Goal: Task Accomplishment & Management: Use online tool/utility

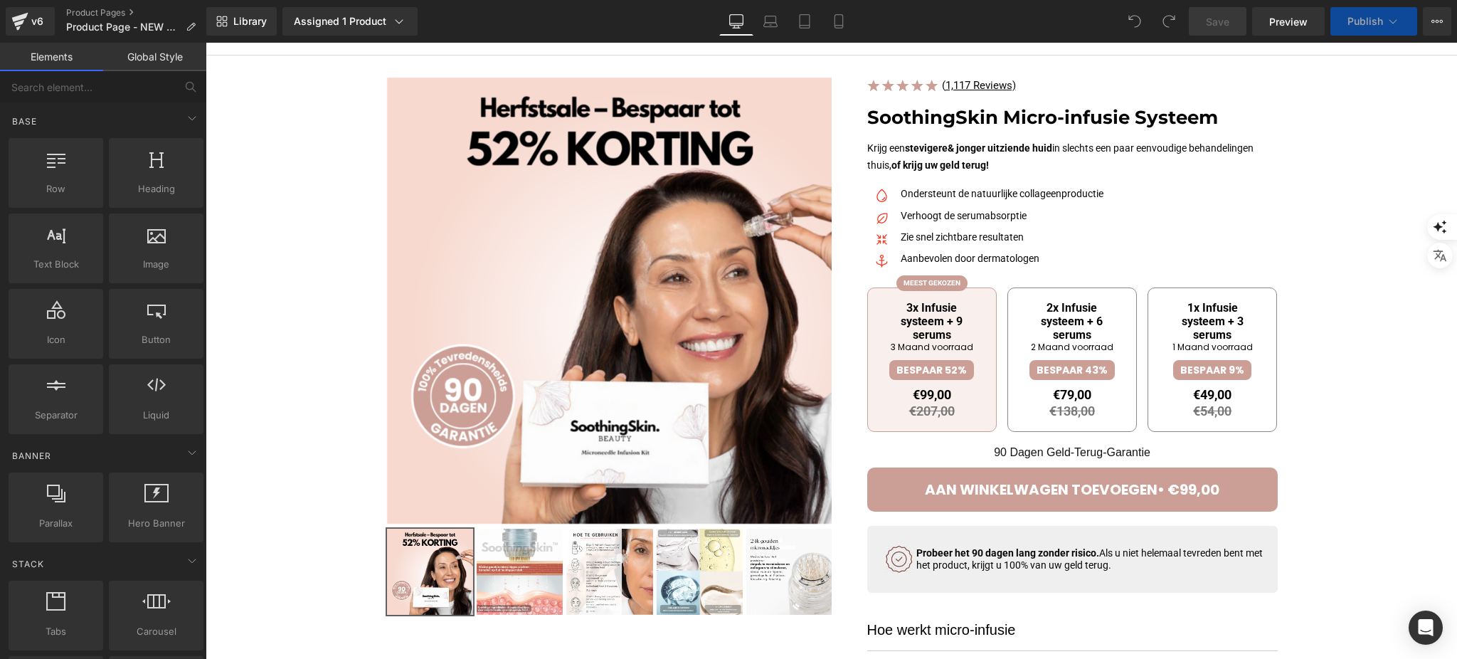
scroll to position [95, 0]
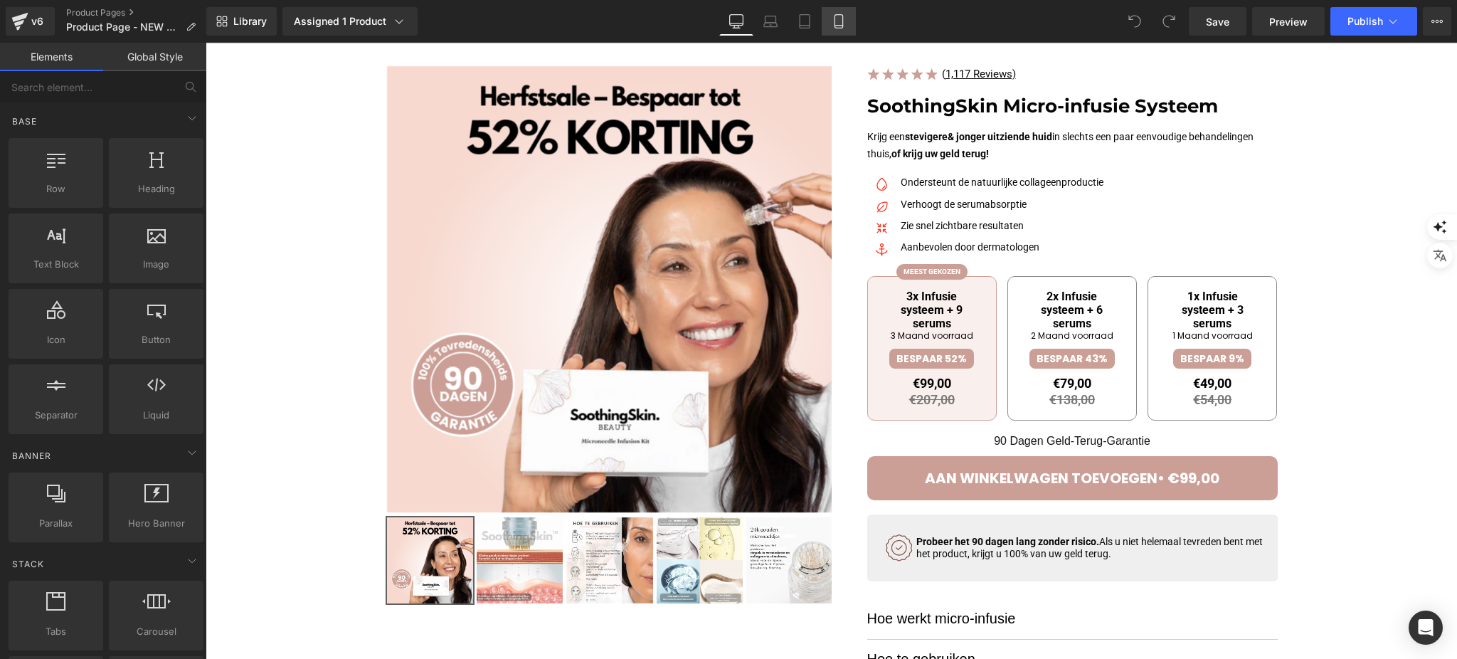
click at [838, 21] on icon at bounding box center [839, 21] width 14 height 14
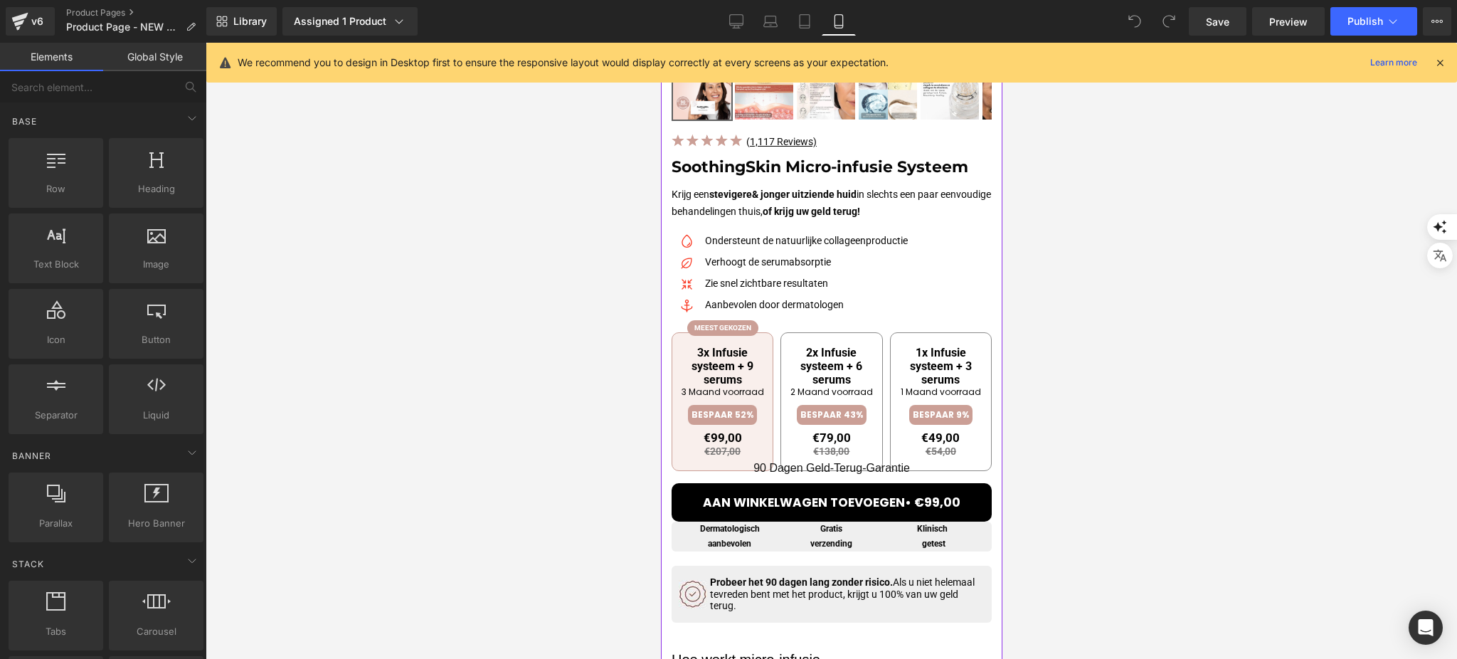
scroll to position [474, 0]
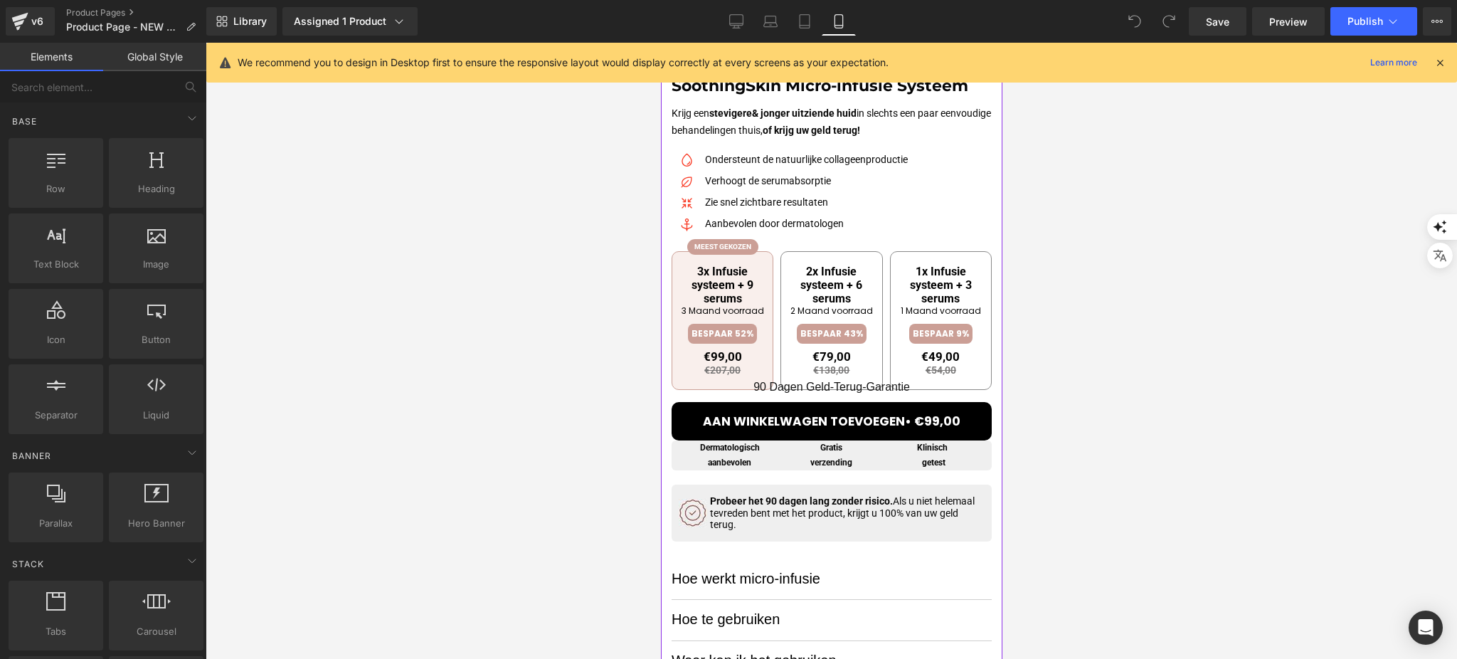
click at [875, 386] on p "90 Dagen Geld-Terug-Garantie" at bounding box center [831, 386] width 320 height 19
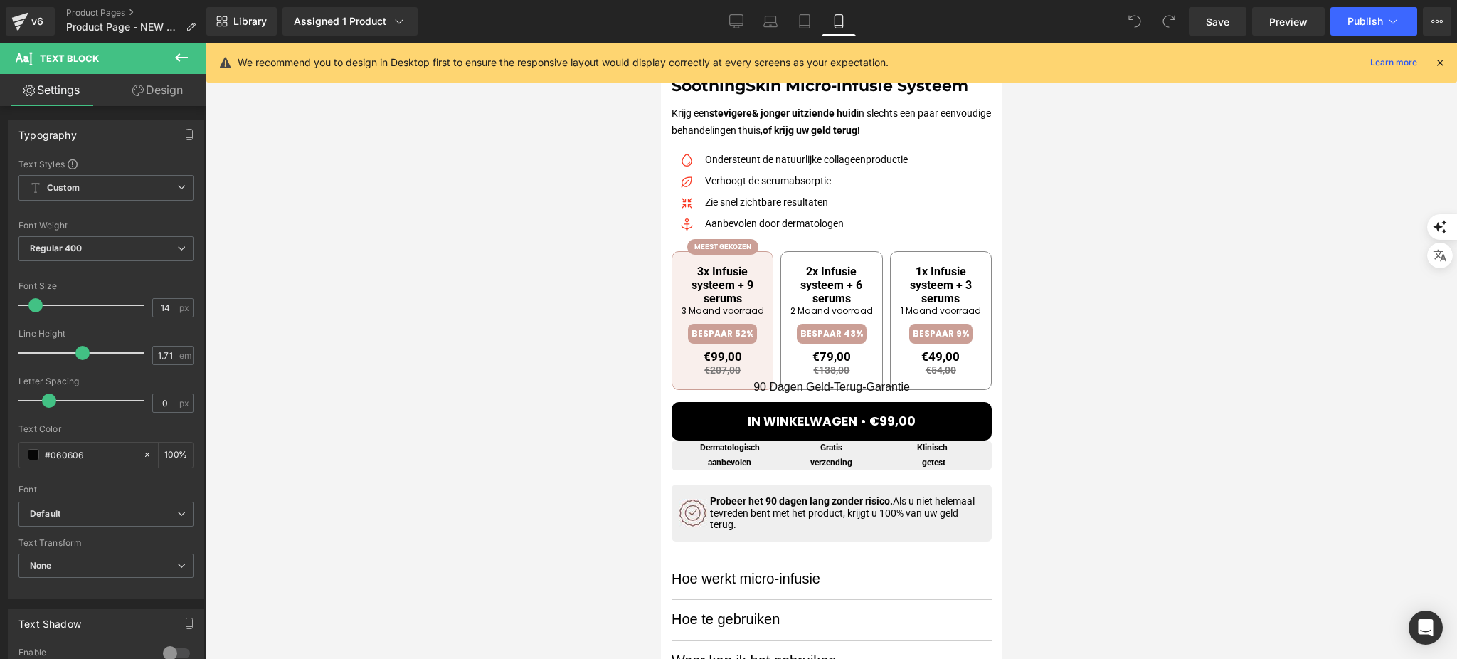
click at [148, 71] on span "Text Block" at bounding box center [85, 58] width 142 height 31
click at [146, 85] on link "Design" at bounding box center [157, 90] width 103 height 32
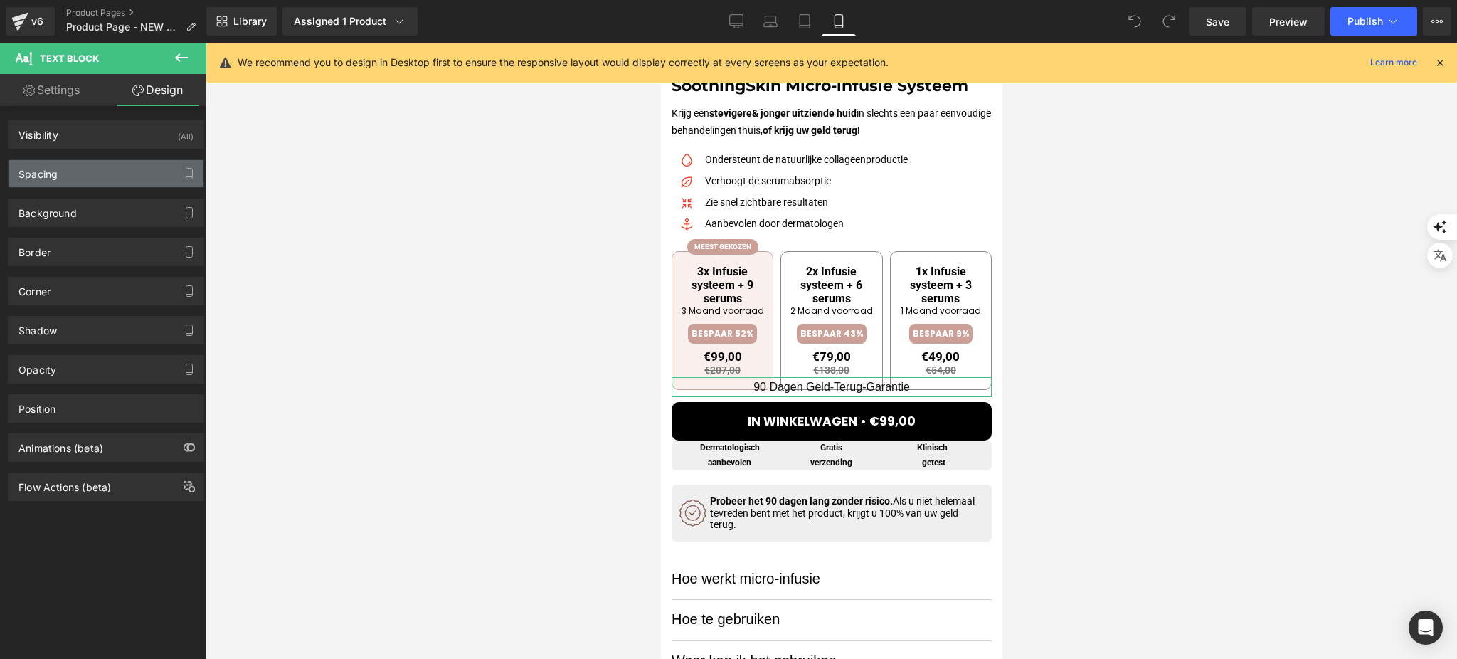
click at [115, 172] on div "Spacing" at bounding box center [106, 173] width 195 height 27
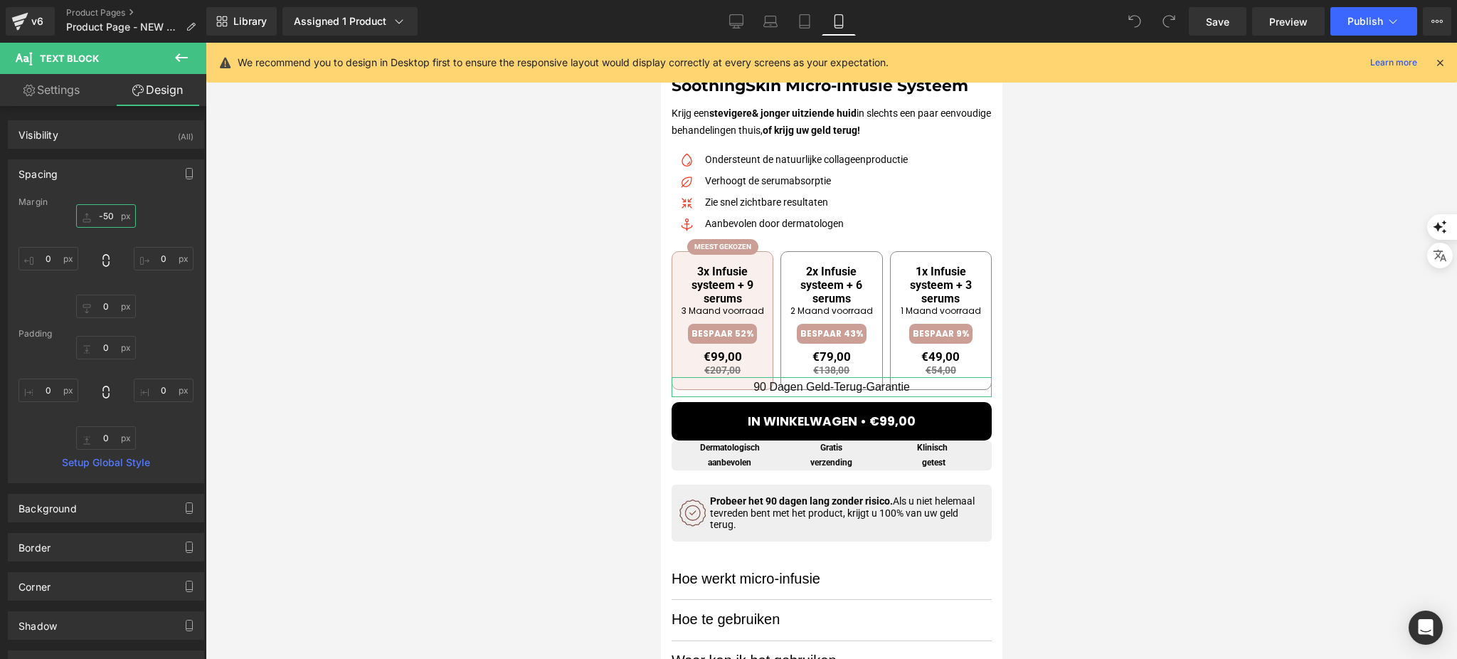
click at [118, 218] on input "-50" at bounding box center [106, 215] width 60 height 23
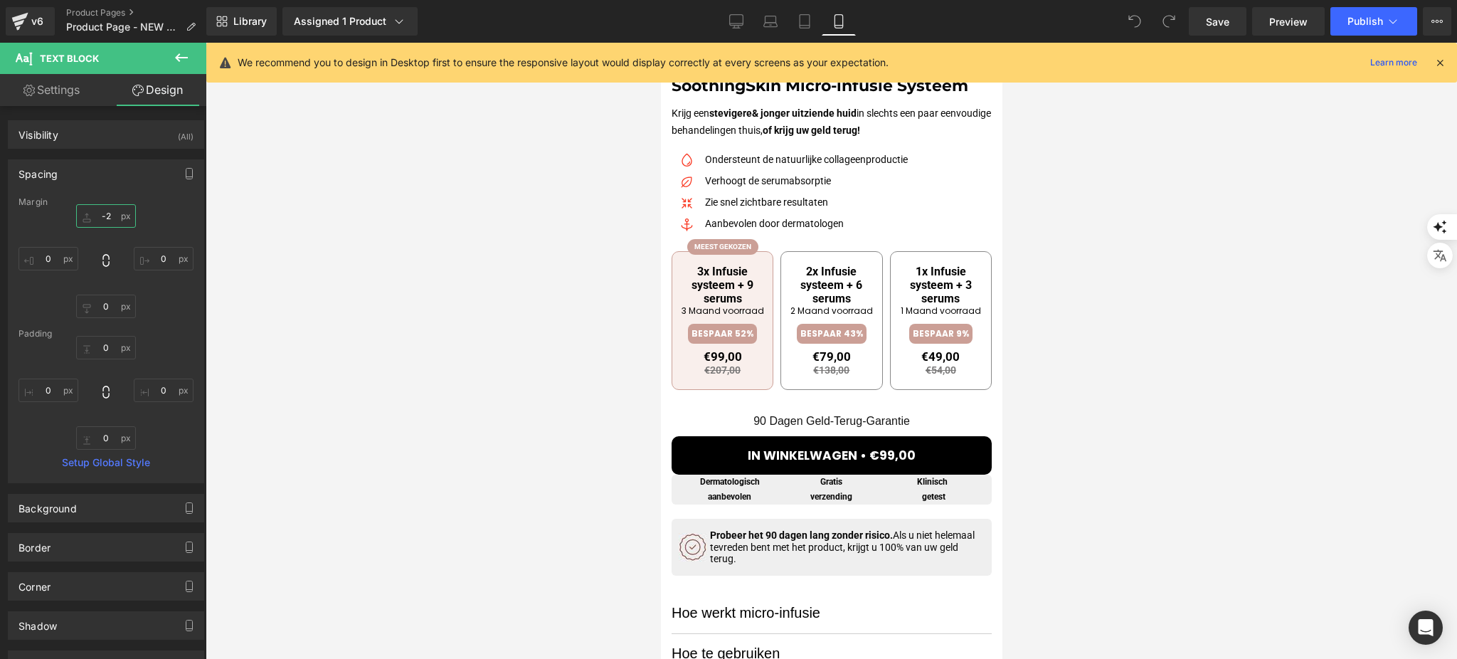
type input "-22"
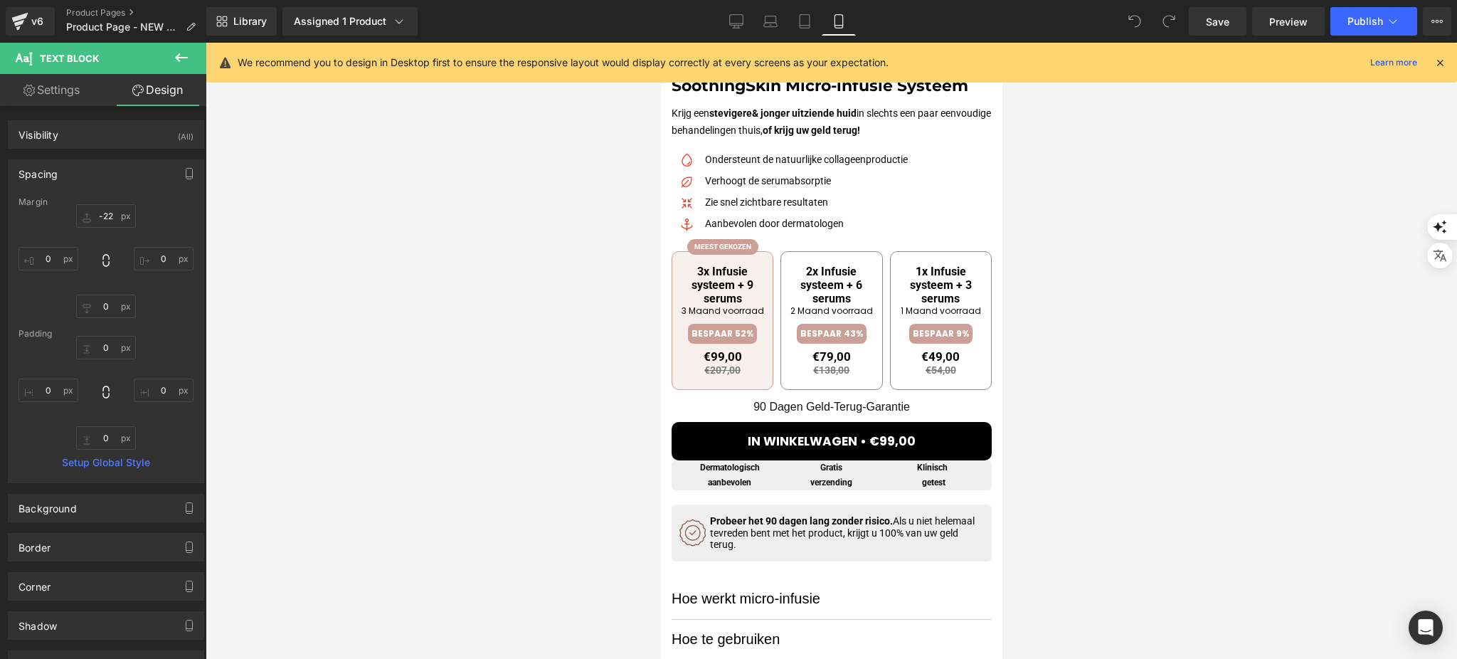
click at [1080, 317] on div at bounding box center [832, 351] width 1252 height 616
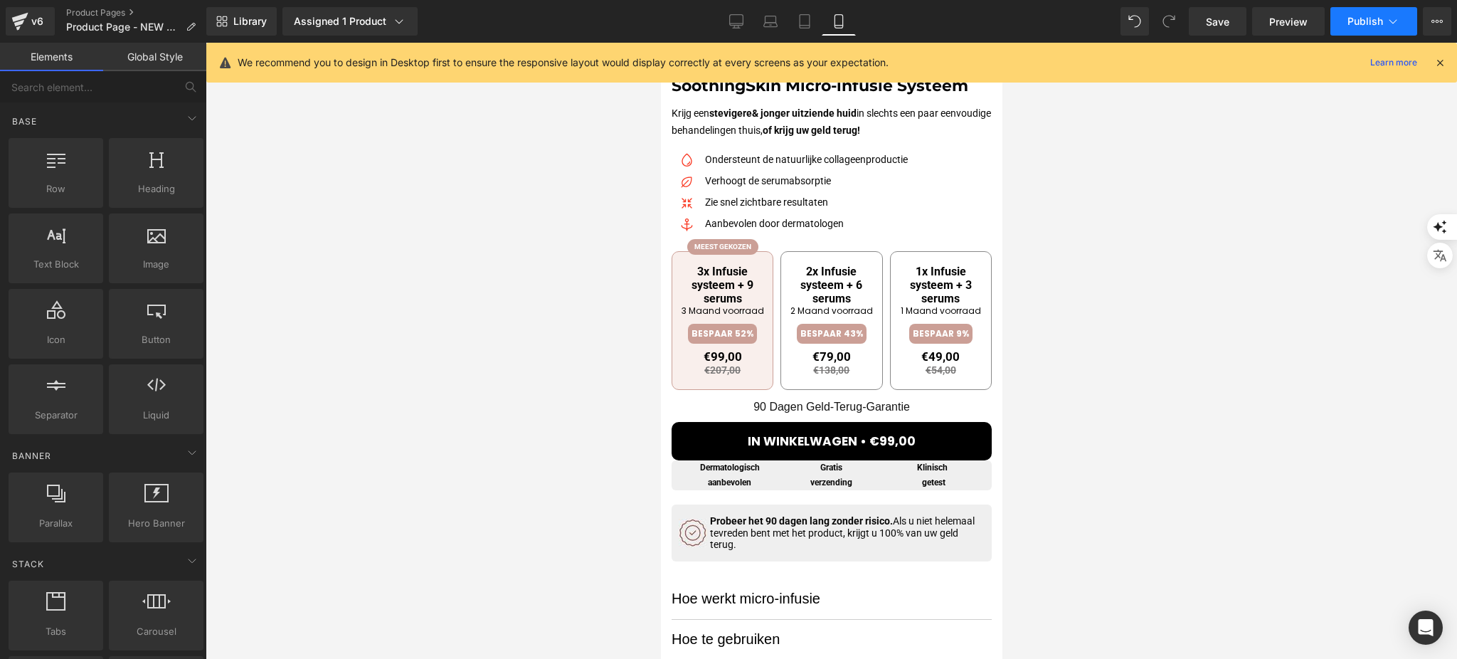
click at [1355, 16] on span "Publish" at bounding box center [1366, 21] width 36 height 11
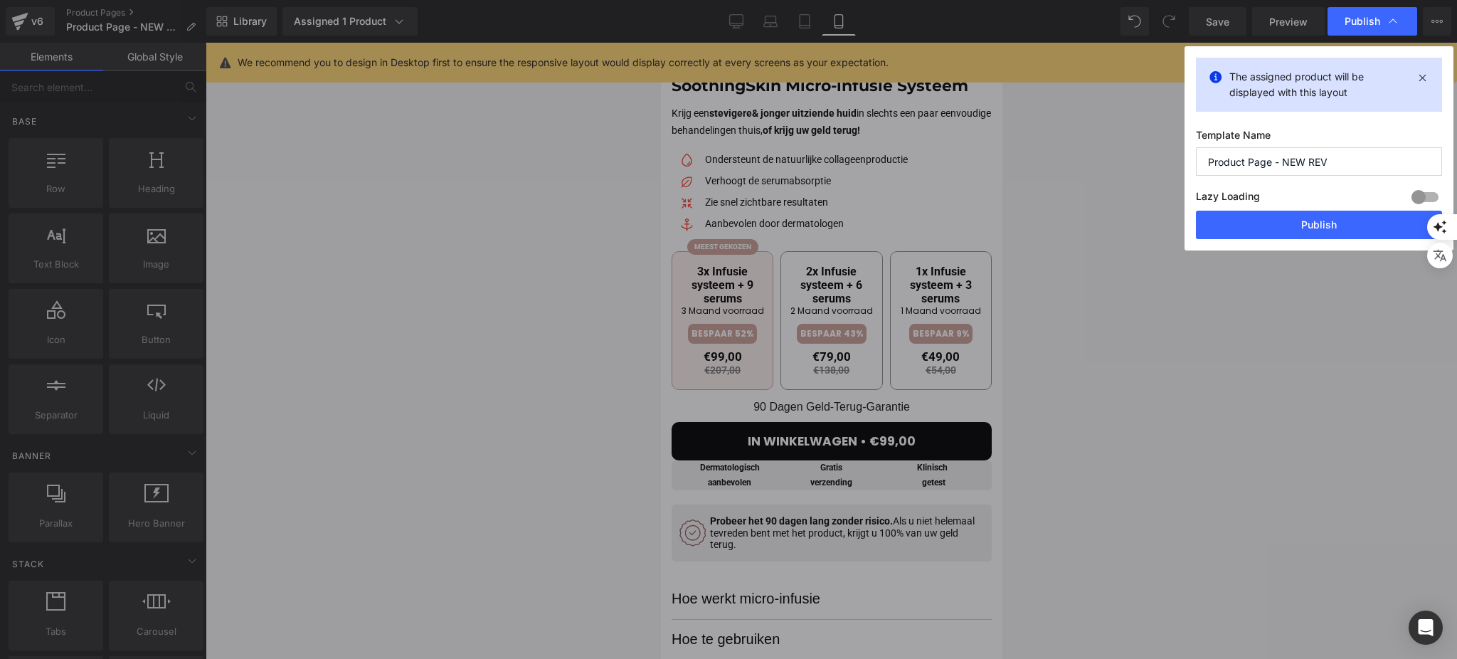
drag, startPoint x: 1179, startPoint y: 249, endPoint x: 1099, endPoint y: 273, distance: 83.1
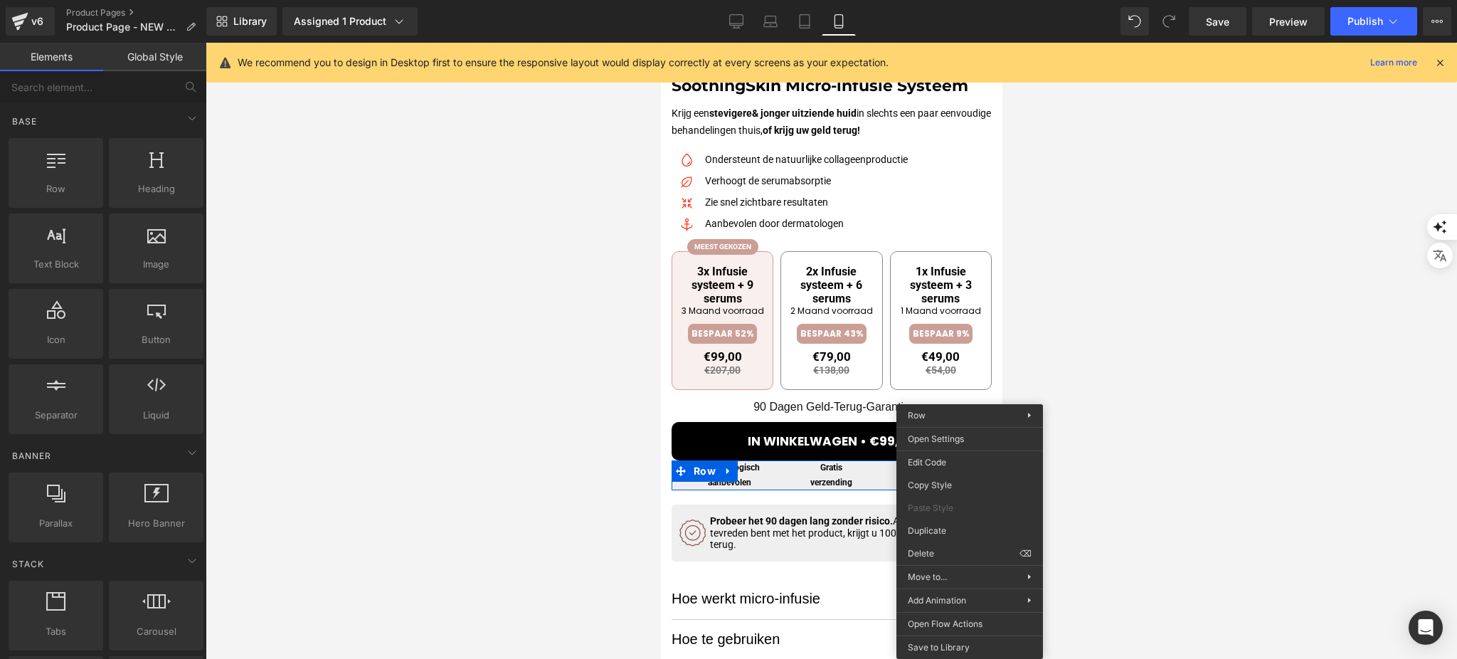
click at [882, 477] on h1 "getest" at bounding box center [933, 482] width 102 height 15
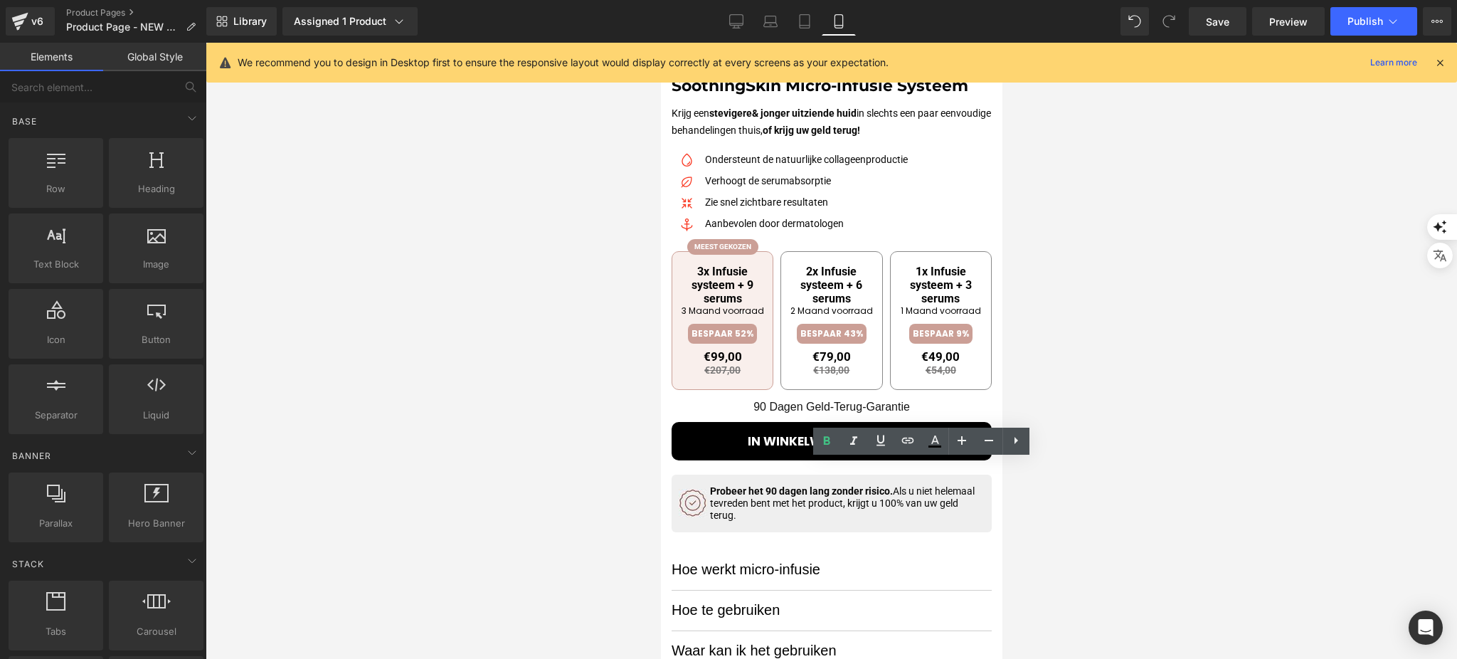
click at [1105, 278] on div at bounding box center [832, 351] width 1252 height 616
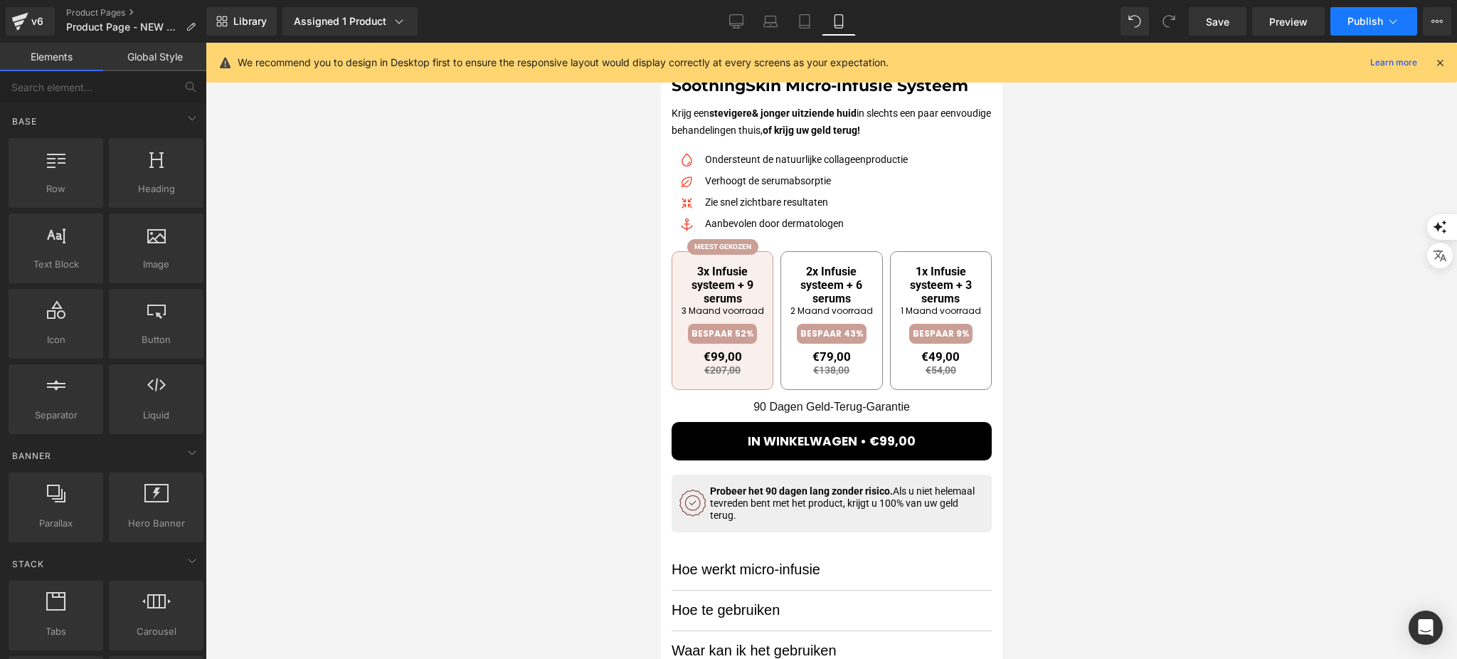
click at [1354, 26] on span "Publish" at bounding box center [1366, 21] width 36 height 11
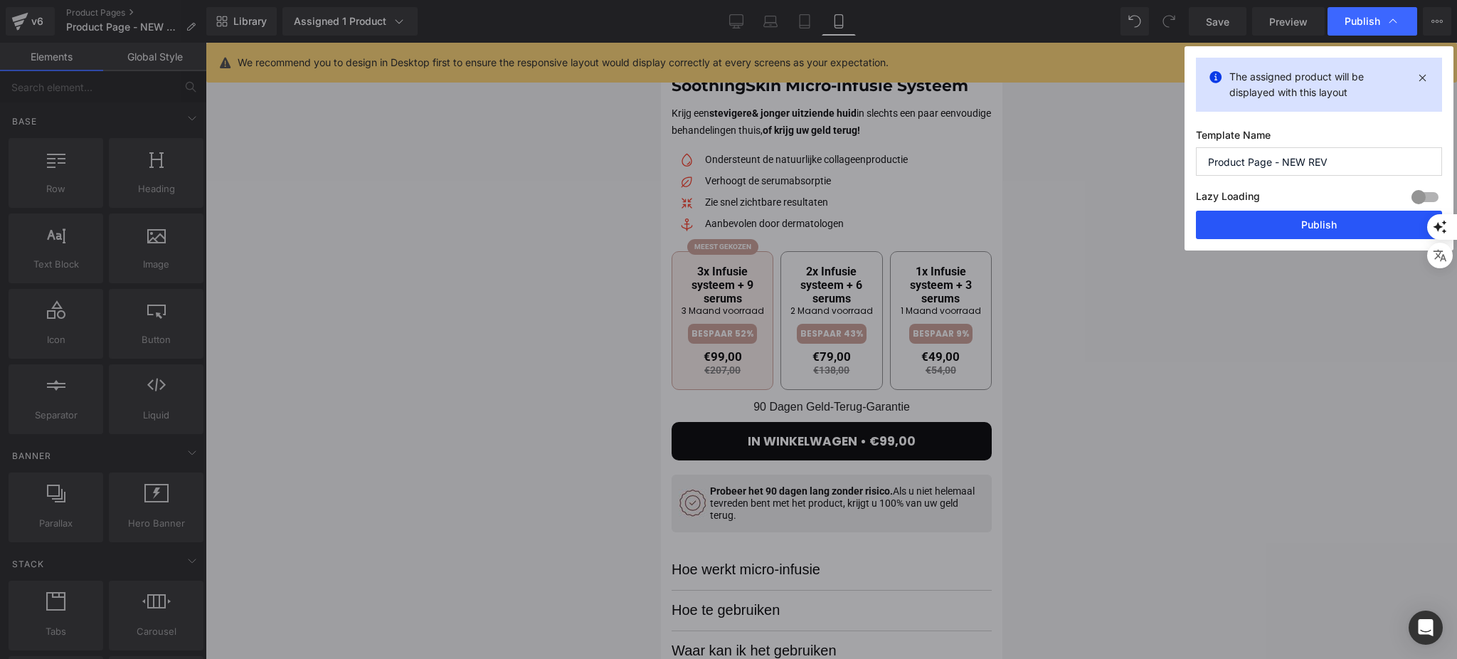
drag, startPoint x: 1292, startPoint y: 222, endPoint x: 231, endPoint y: 282, distance: 1062.0
click at [1292, 222] on button "Publish" at bounding box center [1319, 225] width 246 height 28
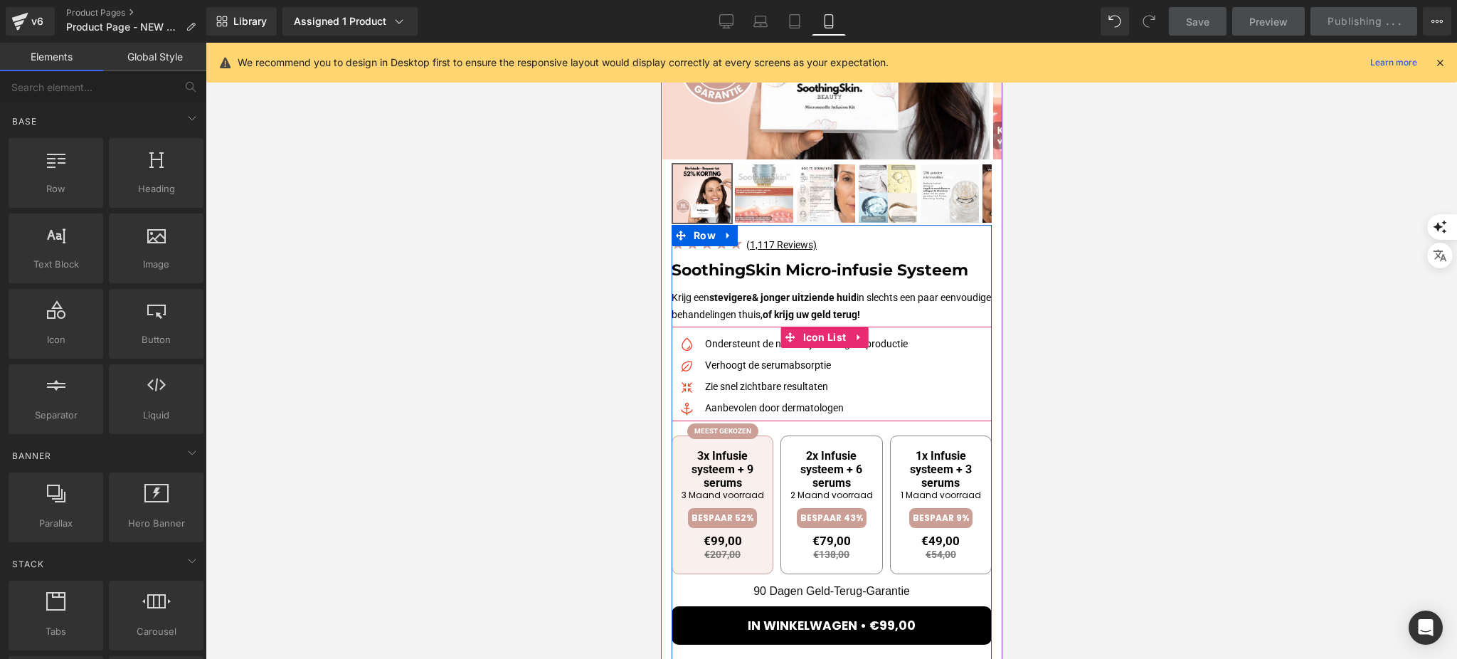
scroll to position [379, 0]
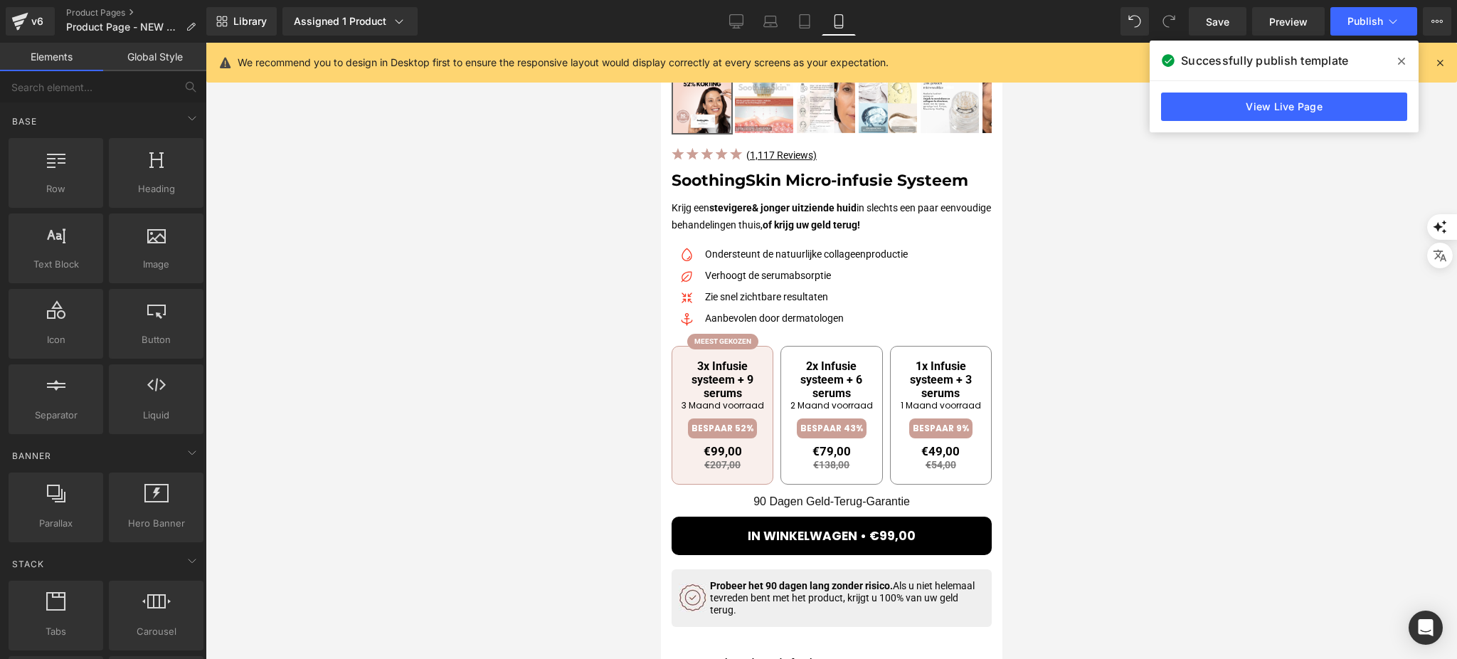
click at [1042, 275] on div at bounding box center [832, 351] width 1252 height 616
click at [1403, 58] on icon at bounding box center [1401, 61] width 7 height 7
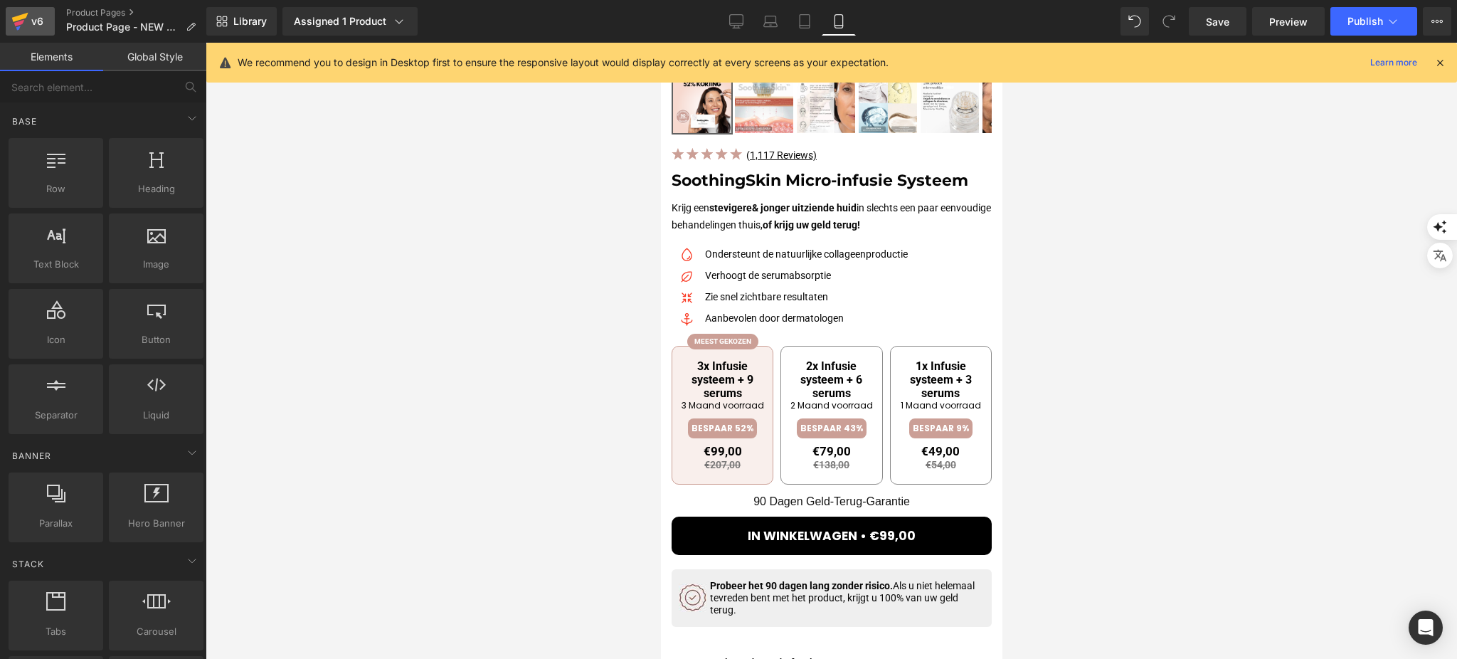
click at [47, 23] on link "v6" at bounding box center [30, 21] width 49 height 28
